Goal: Information Seeking & Learning: Learn about a topic

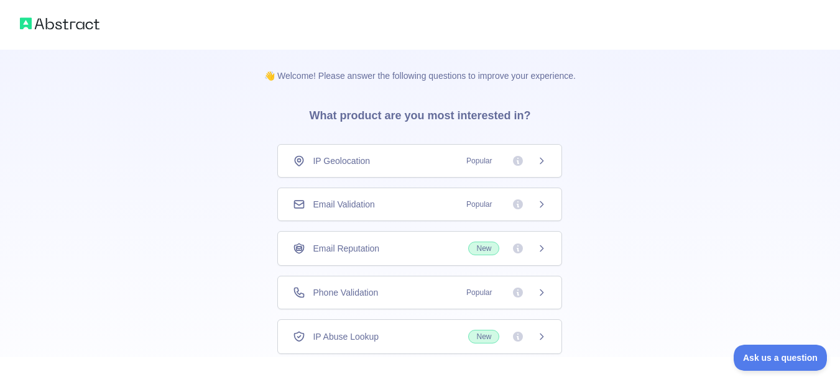
click at [497, 211] on div "Email Validation Popular" at bounding box center [419, 205] width 285 height 34
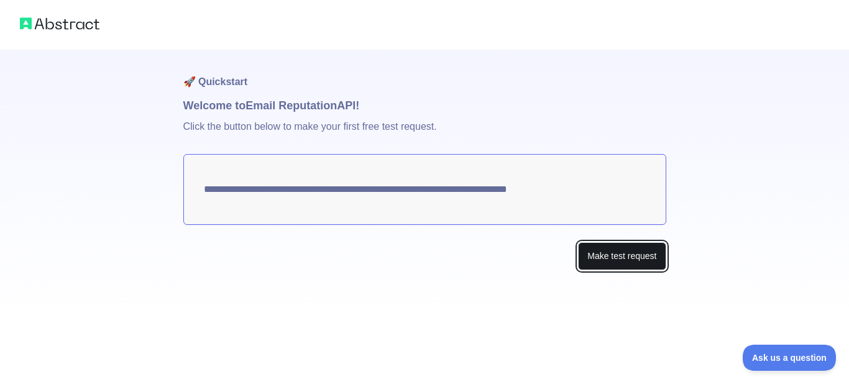
click at [618, 260] on button "Make test request" at bounding box center [622, 256] width 88 height 28
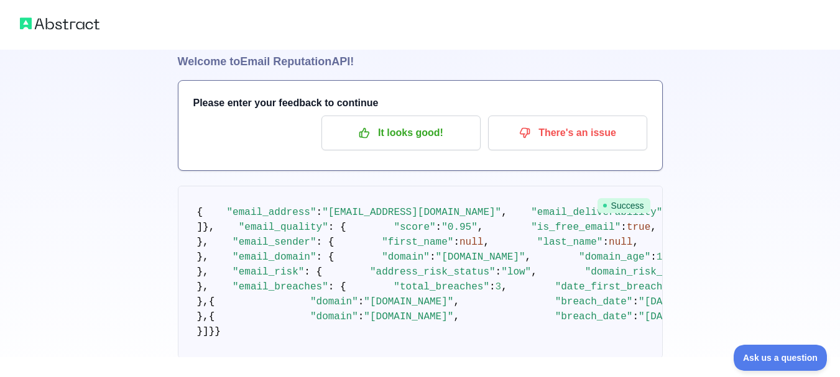
scroll to position [25, 0]
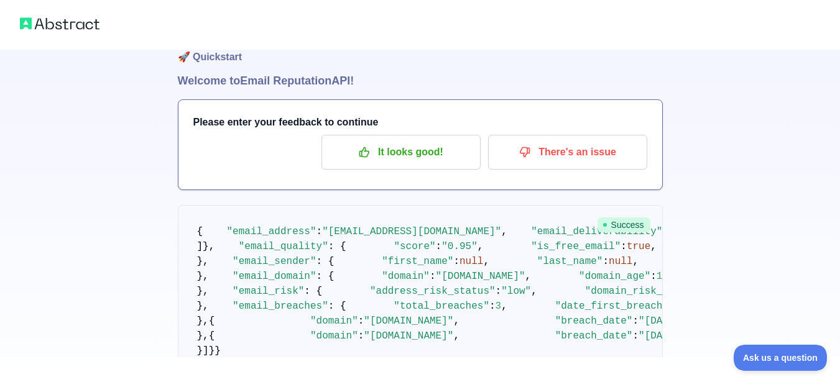
click at [57, 23] on img at bounding box center [60, 23] width 80 height 17
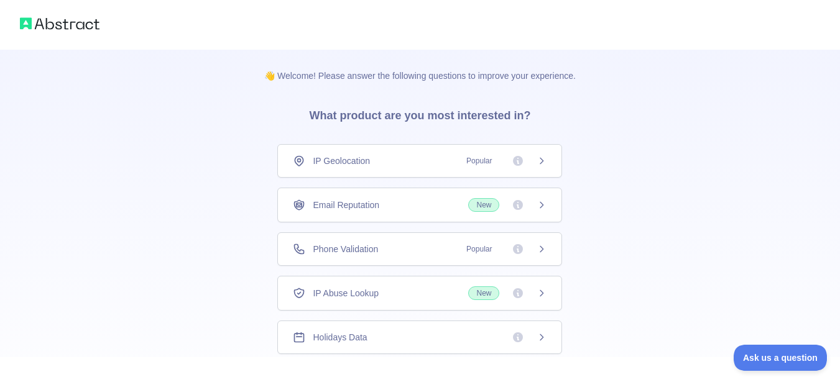
click at [61, 19] on img at bounding box center [60, 23] width 80 height 17
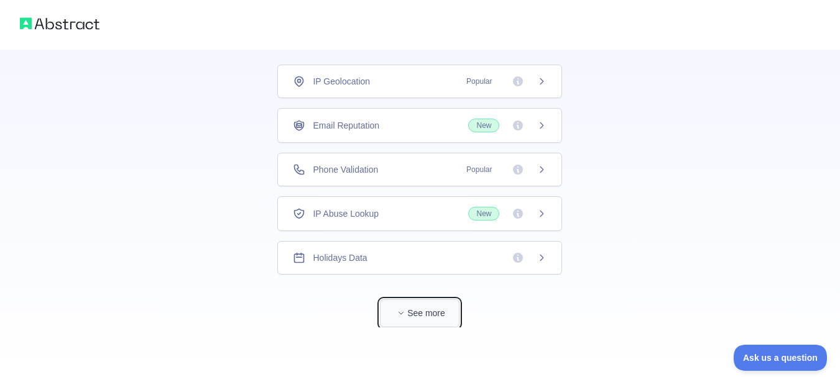
click at [430, 313] on button "See more" at bounding box center [420, 314] width 80 height 28
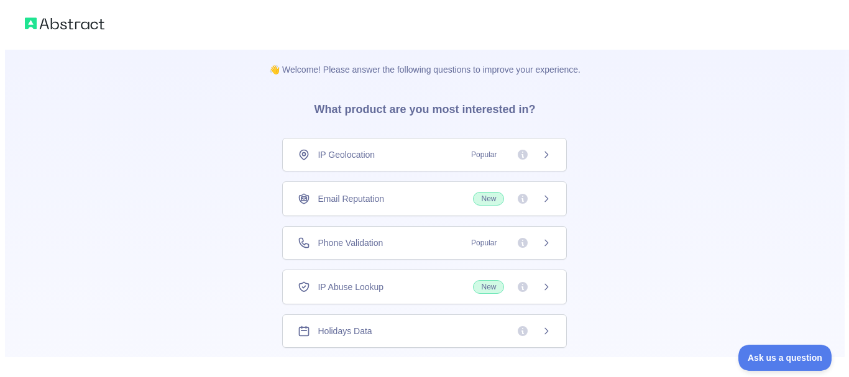
scroll to position [0, 0]
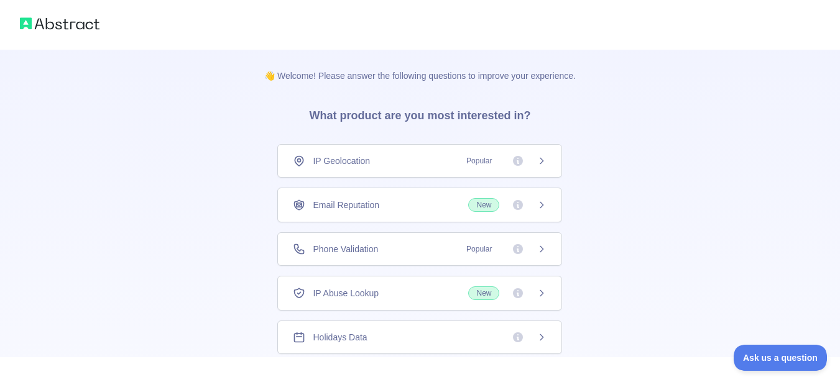
click at [540, 248] on icon at bounding box center [541, 249] width 3 height 6
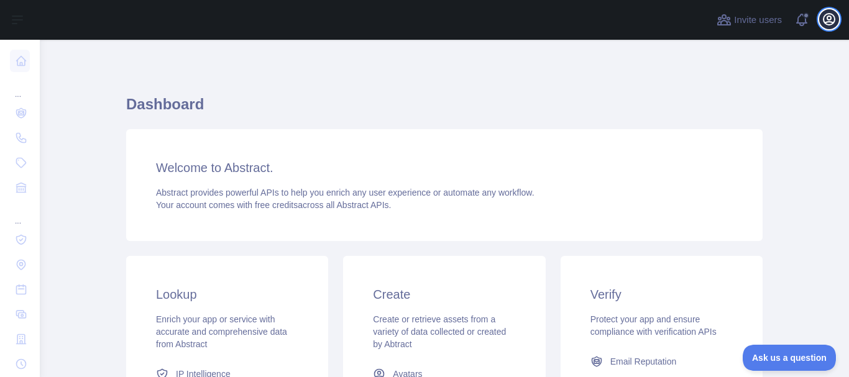
click at [833, 21] on icon "button" at bounding box center [829, 19] width 15 height 15
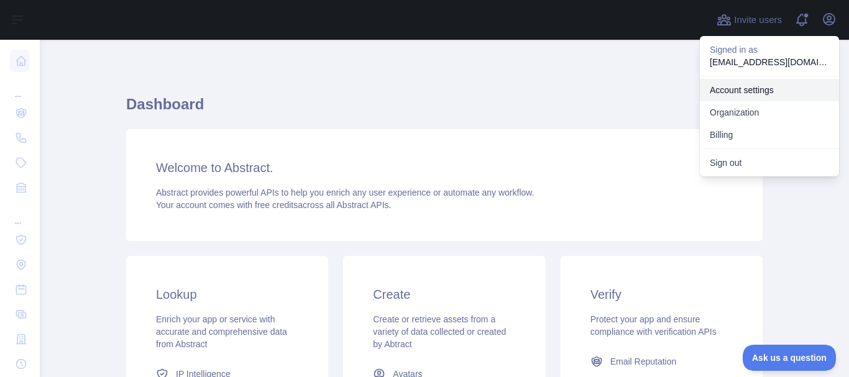
click at [748, 96] on link "Account settings" at bounding box center [769, 90] width 139 height 22
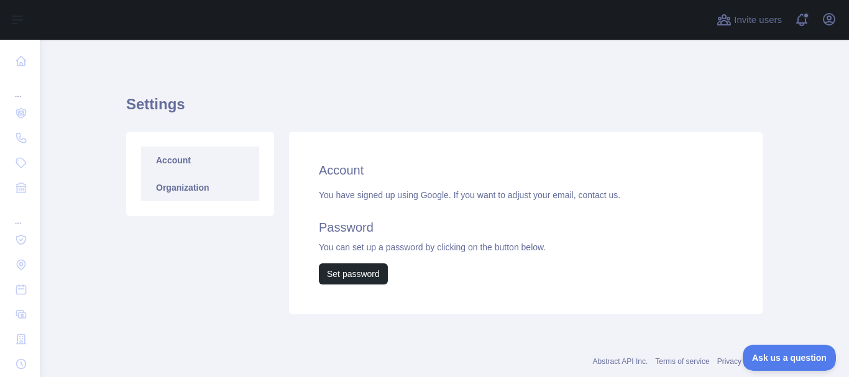
click at [154, 191] on link "Organization" at bounding box center [200, 187] width 118 height 27
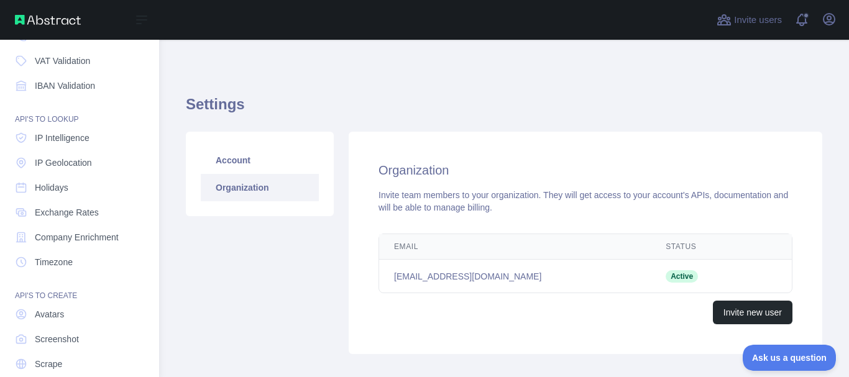
scroll to position [145, 0]
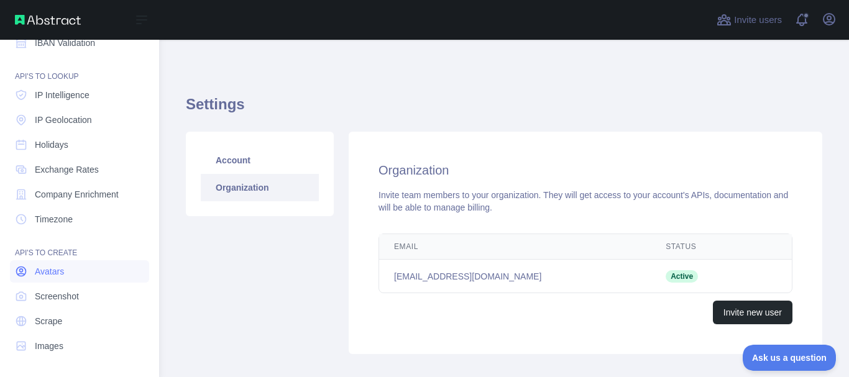
click at [83, 273] on link "Avatars" at bounding box center [79, 271] width 139 height 22
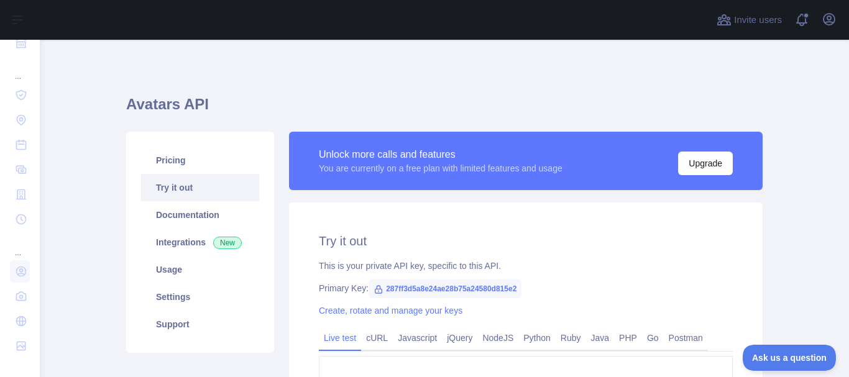
click at [603, 243] on h2 "Try it out" at bounding box center [526, 240] width 414 height 17
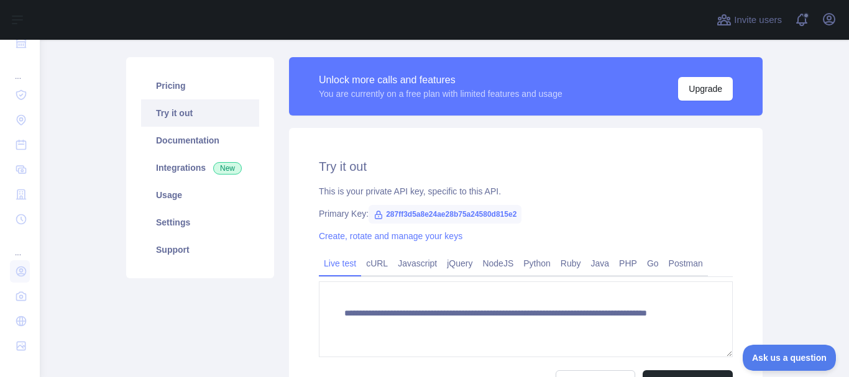
scroll to position [99, 0]
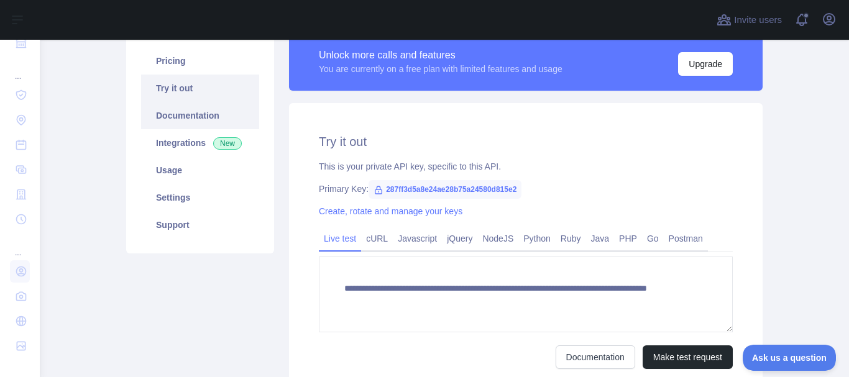
click at [180, 111] on link "Documentation" at bounding box center [200, 115] width 118 height 27
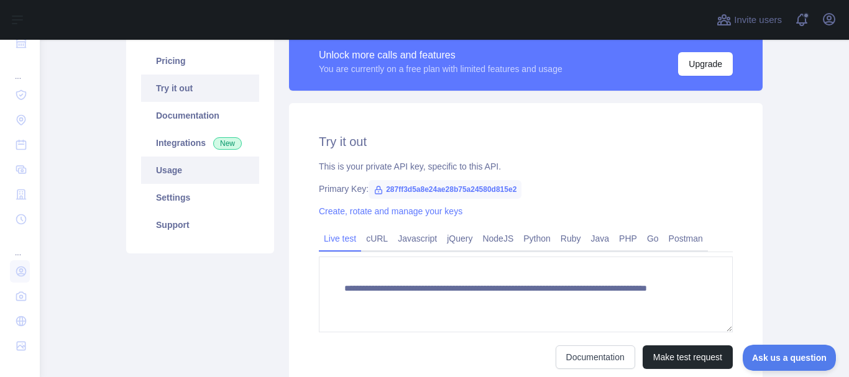
click at [199, 173] on link "Usage" at bounding box center [200, 170] width 118 height 27
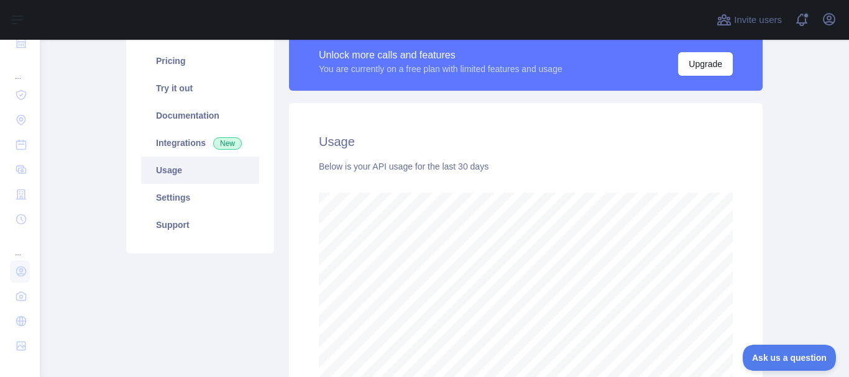
scroll to position [337, 800]
click at [185, 203] on link "Settings" at bounding box center [200, 197] width 118 height 27
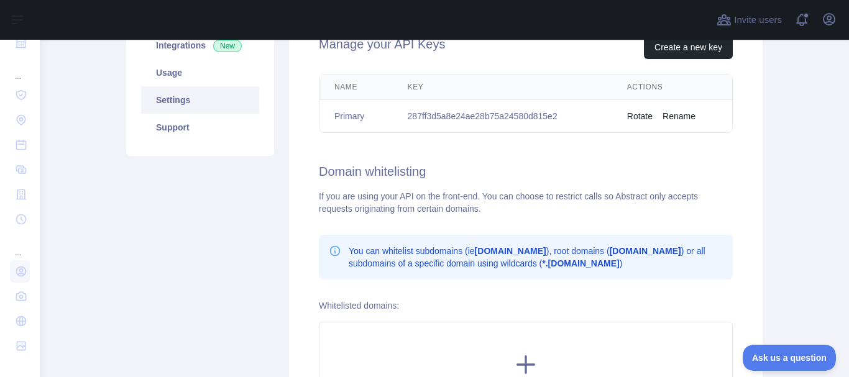
scroll to position [199, 0]
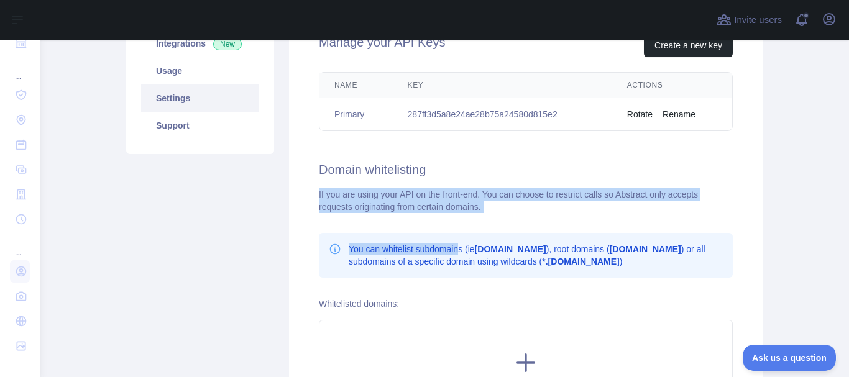
drag, startPoint x: 314, startPoint y: 194, endPoint x: 454, endPoint y: 213, distance: 140.5
click at [454, 213] on div "Manage your API Keys Create a new key Name Key Actions Primary 287ff3d5a8e24ae2…" at bounding box center [526, 226] width 474 height 444
click at [446, 211] on div "If you are using your API on the front-end. You can choose to restrict calls so…" at bounding box center [526, 200] width 414 height 25
copy div "If you are using your API on the front-end. You can choose to restrict calls so…"
